Goal: Obtain resource: Obtain resource

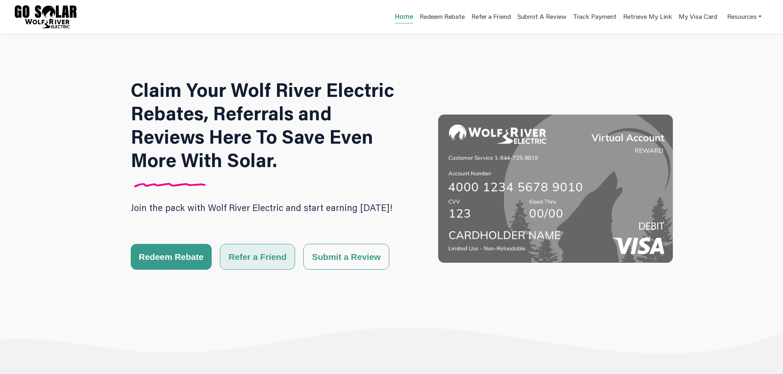
click at [278, 251] on button "Refer a Friend" at bounding box center [257, 257] width 75 height 26
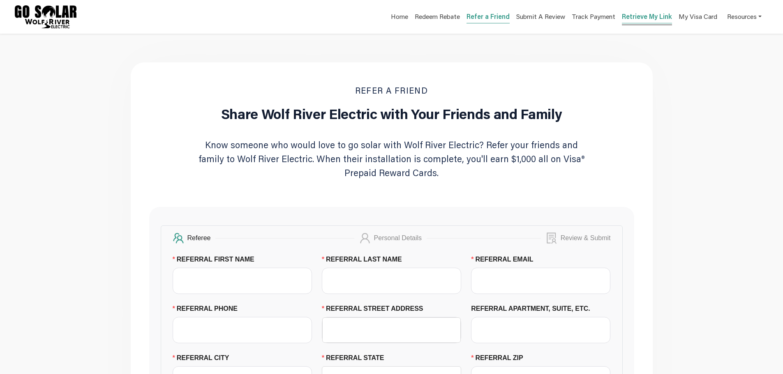
click at [630, 21] on link "Retrieve My Link" at bounding box center [647, 18] width 50 height 12
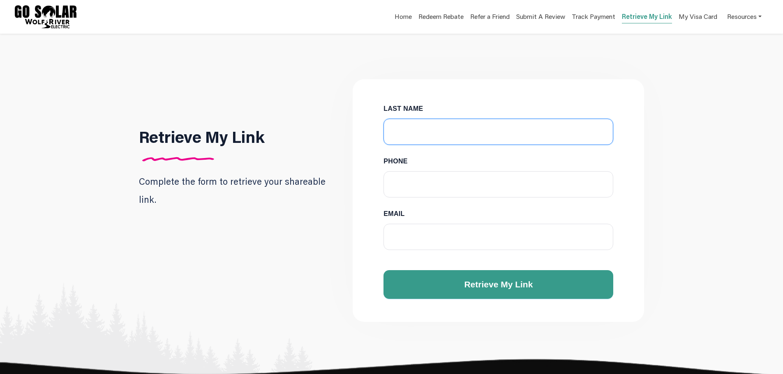
click at [464, 129] on input "LAST NAME" at bounding box center [498, 132] width 230 height 26
type input "[PERSON_NAME]"
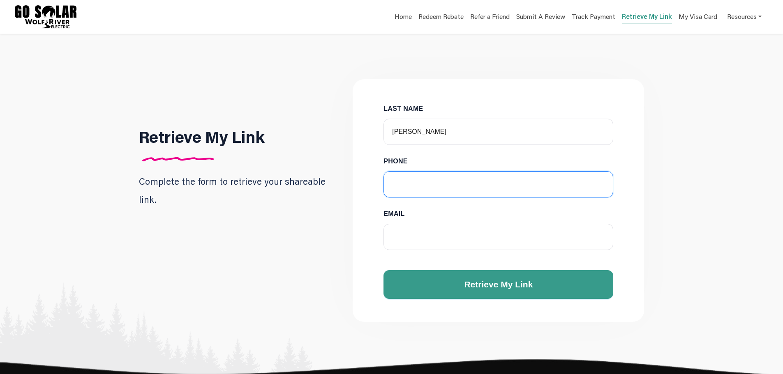
click at [424, 188] on input "PHONE" at bounding box center [498, 184] width 230 height 26
type input "7158648176"
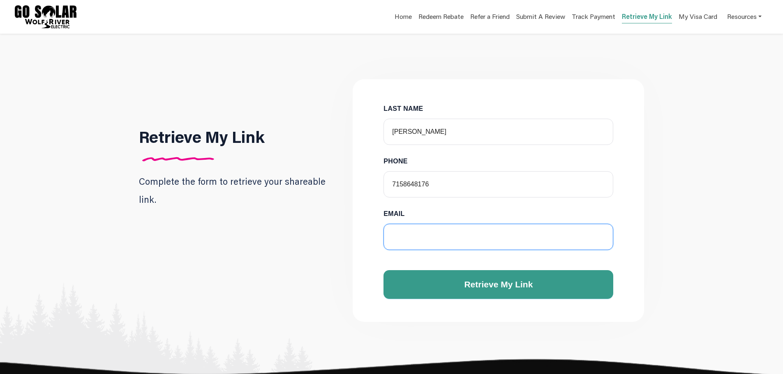
click at [410, 228] on input "EMAIL" at bounding box center [498, 237] width 230 height 26
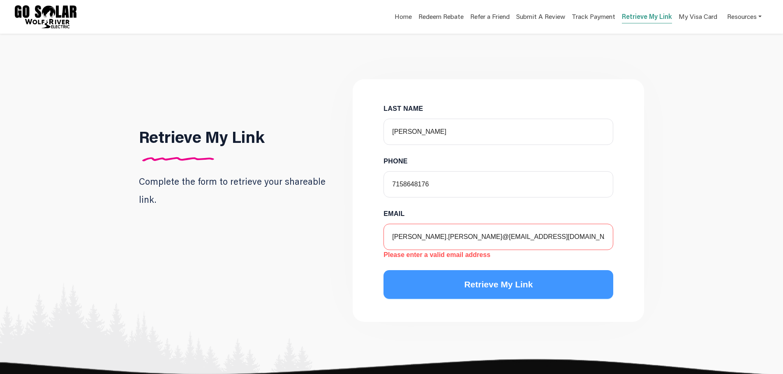
click at [499, 285] on span "Retrieve My Link" at bounding box center [498, 284] width 69 height 9
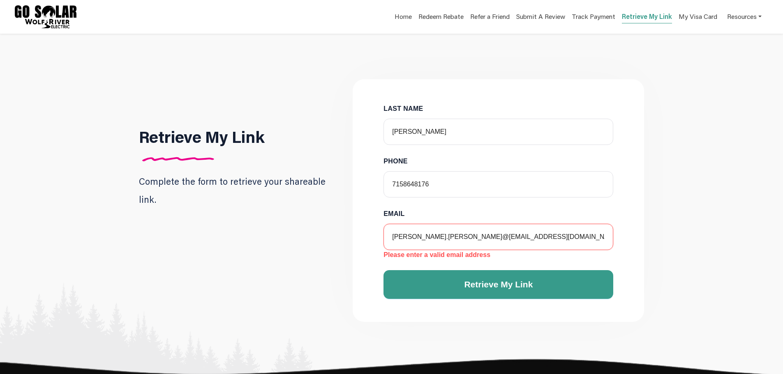
click at [445, 237] on input "[PERSON_NAME].[PERSON_NAME]@[EMAIL_ADDRESS][DOMAIN_NAME]" at bounding box center [498, 237] width 230 height 26
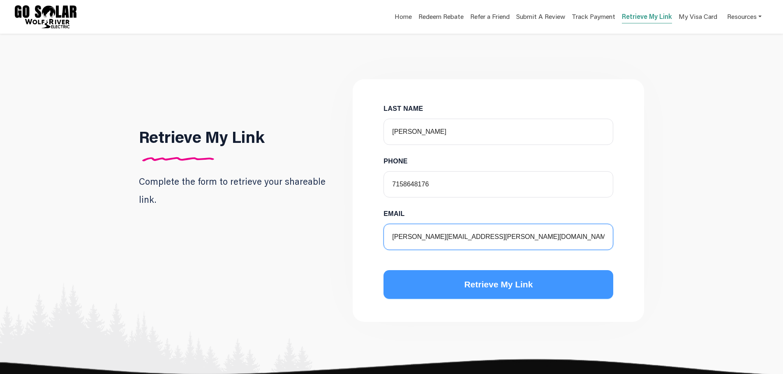
type input "[PERSON_NAME][EMAIL_ADDRESS][PERSON_NAME][DOMAIN_NAME]"
click at [471, 286] on span "Retrieve My Link" at bounding box center [498, 284] width 69 height 9
click at [487, 292] on button "Retrieve My Link" at bounding box center [498, 284] width 230 height 29
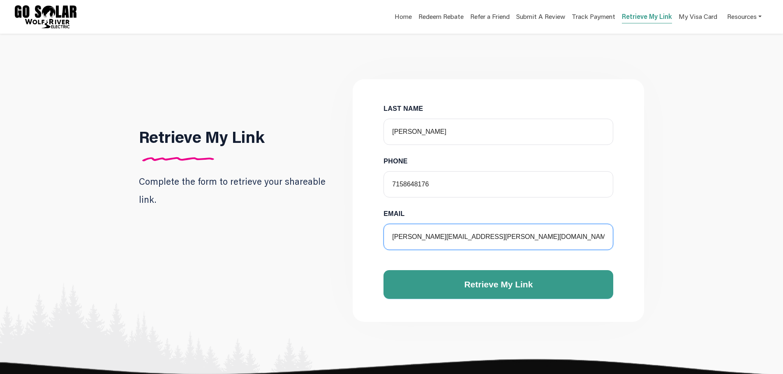
drag, startPoint x: 524, startPoint y: 240, endPoint x: 389, endPoint y: 234, distance: 135.3
click at [389, 234] on input "[PERSON_NAME][EMAIL_ADDRESS][PERSON_NAME][DOMAIN_NAME]" at bounding box center [498, 237] width 230 height 26
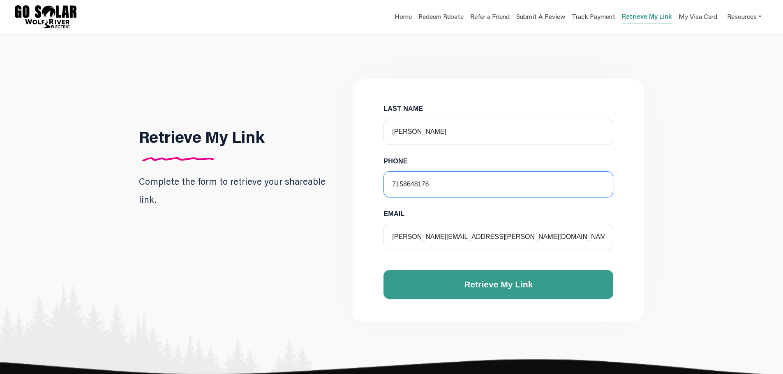
click at [391, 183] on input "7158648176" at bounding box center [498, 184] width 230 height 26
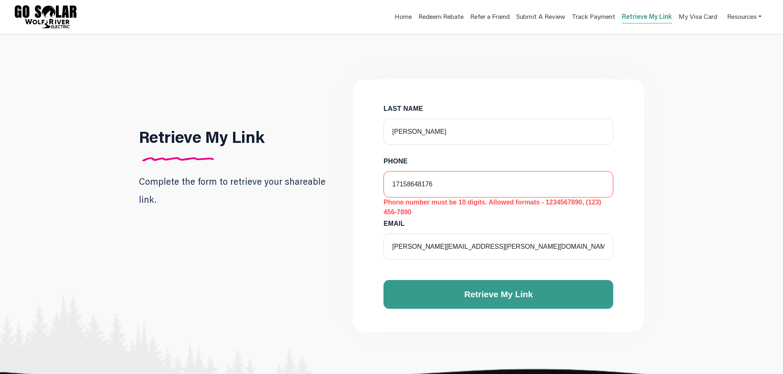
type input "1158648176"
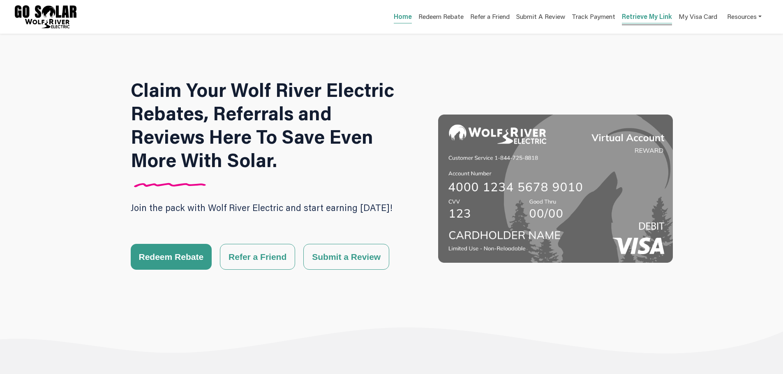
click at [631, 17] on link "Retrieve My Link" at bounding box center [647, 18] width 50 height 12
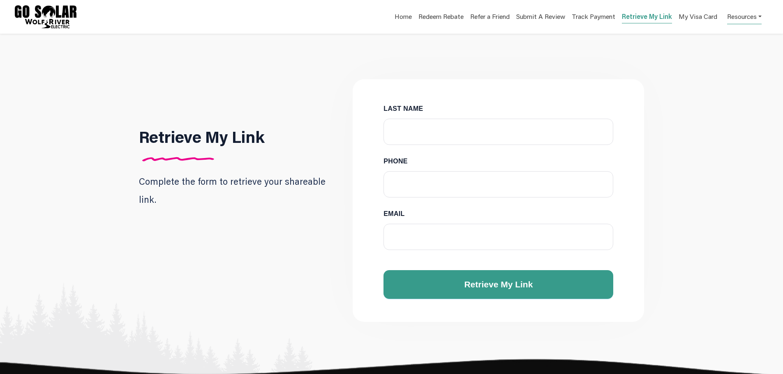
click at [759, 12] on link "Resources" at bounding box center [744, 16] width 35 height 16
click at [591, 72] on main "Retrieve My Link Complete the form to retrieve your shareable link. LAST NAME P…" at bounding box center [391, 178] width 783 height 288
click at [27, 14] on img at bounding box center [46, 16] width 62 height 23
